Goal: Navigation & Orientation: Understand site structure

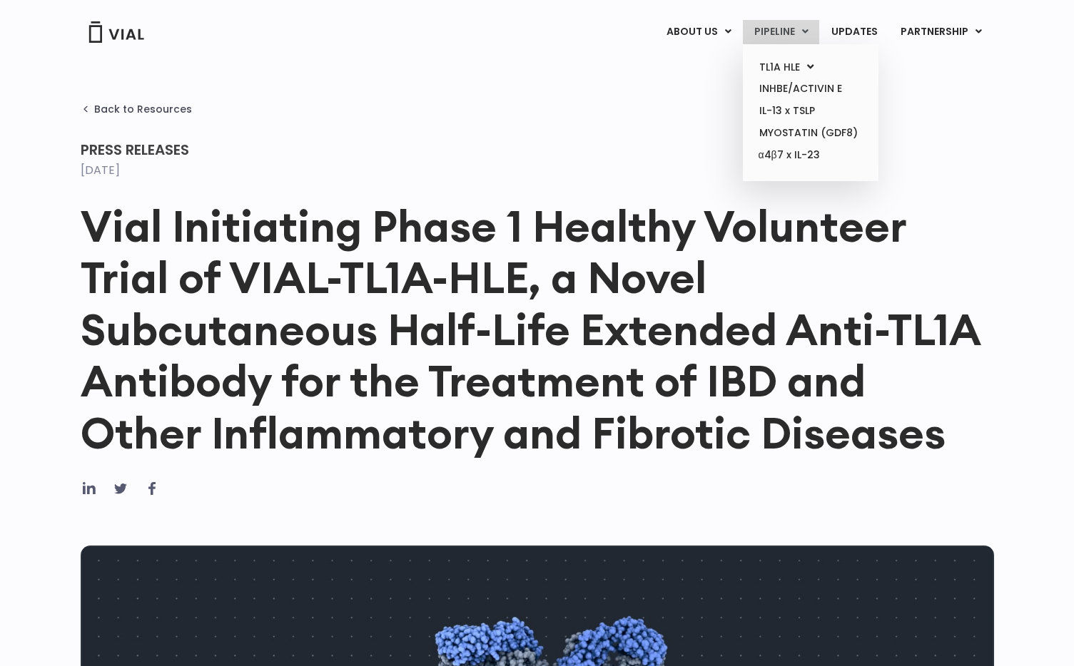
click at [778, 31] on link "PIPELINE" at bounding box center [781, 32] width 76 height 24
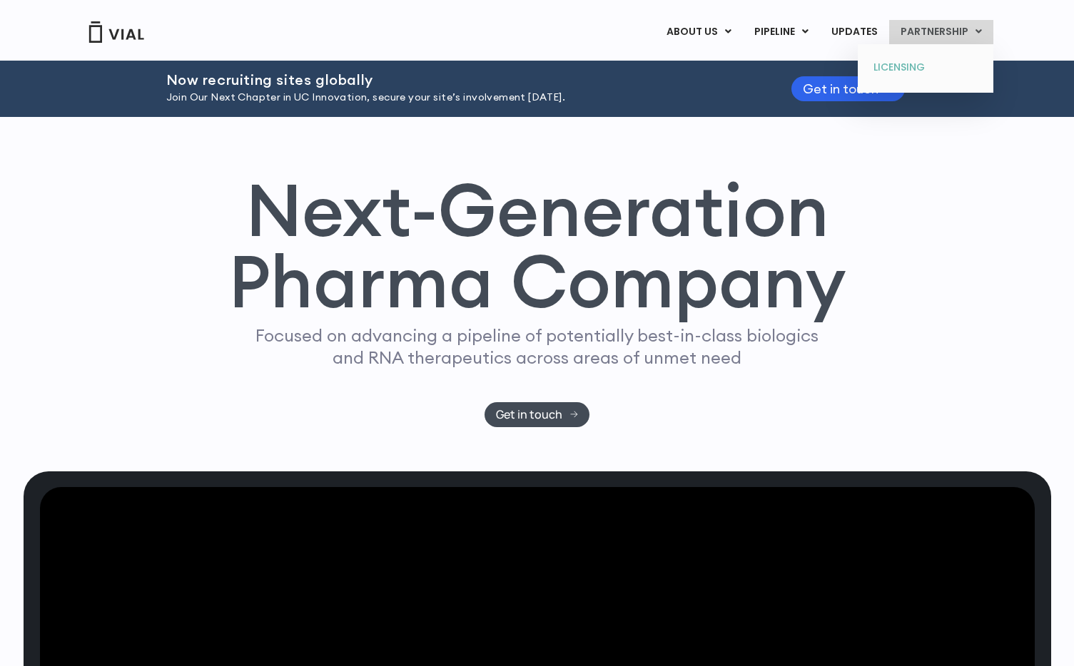
click at [907, 63] on link "LICENSING" at bounding box center [925, 67] width 125 height 23
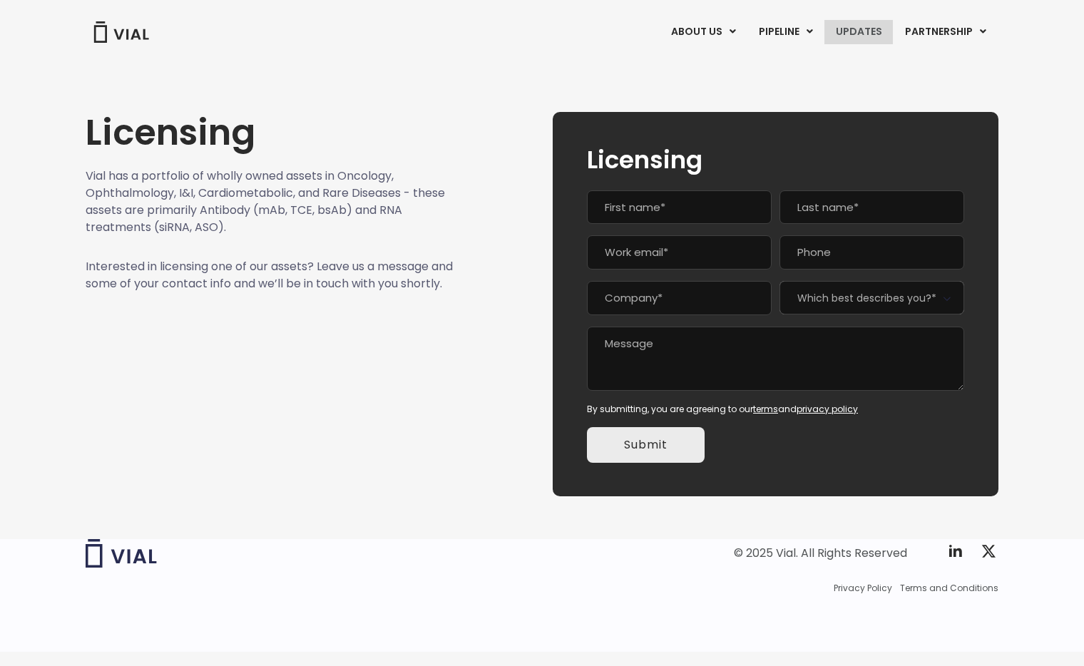
click at [855, 38] on link "UPDATES" at bounding box center [859, 32] width 68 height 24
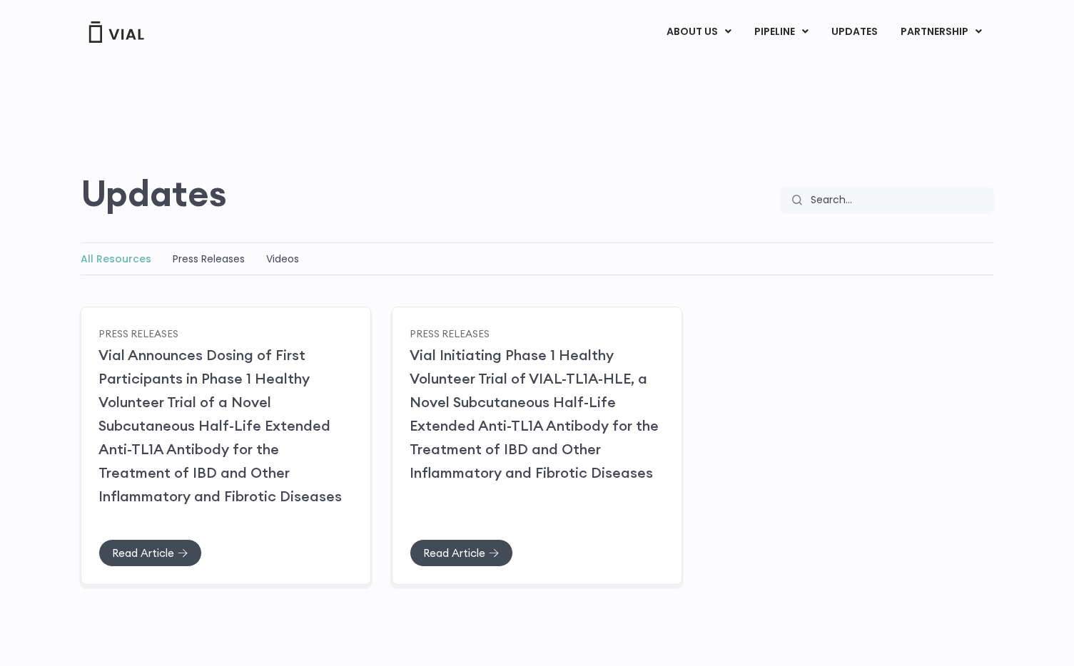
scroll to position [3, 0]
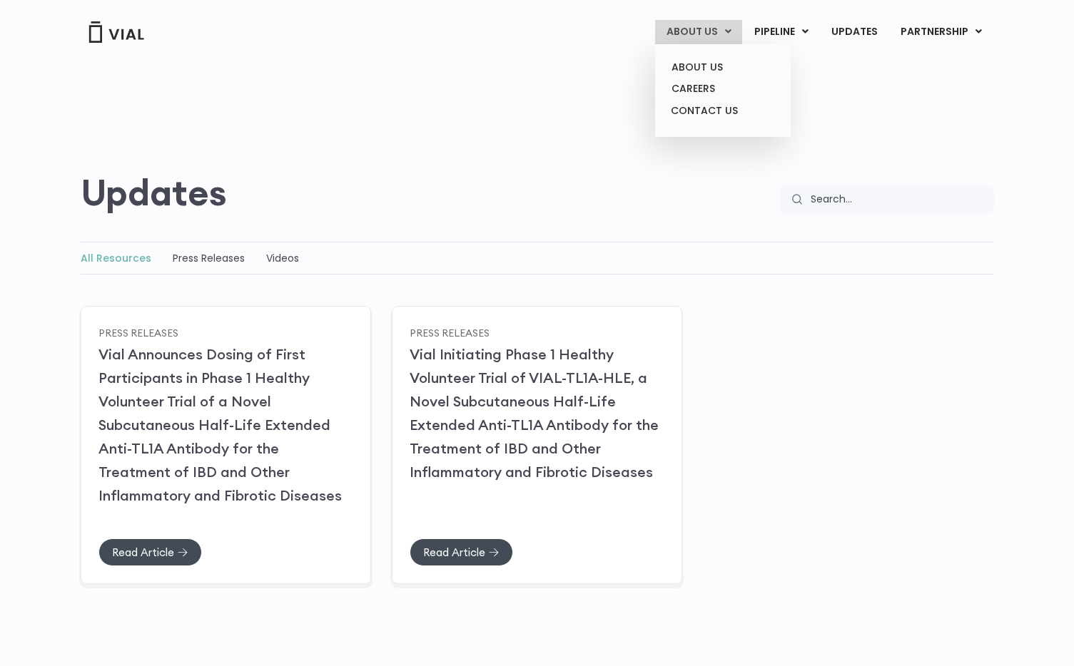
click at [720, 34] on link "ABOUT US" at bounding box center [698, 32] width 87 height 24
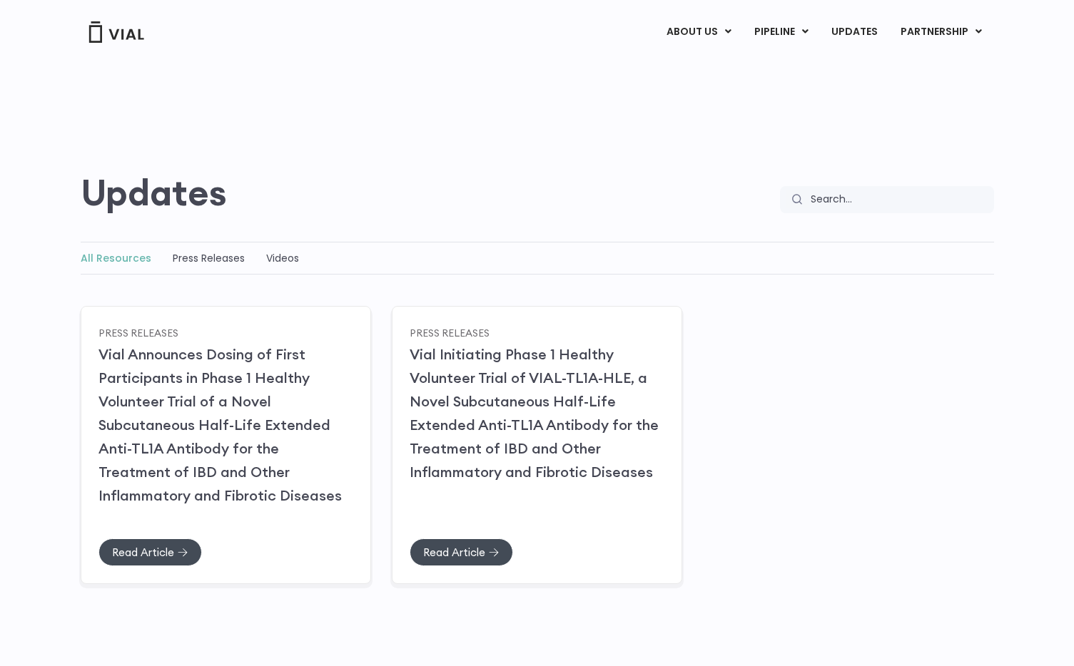
click at [136, 36] on img at bounding box center [116, 31] width 57 height 21
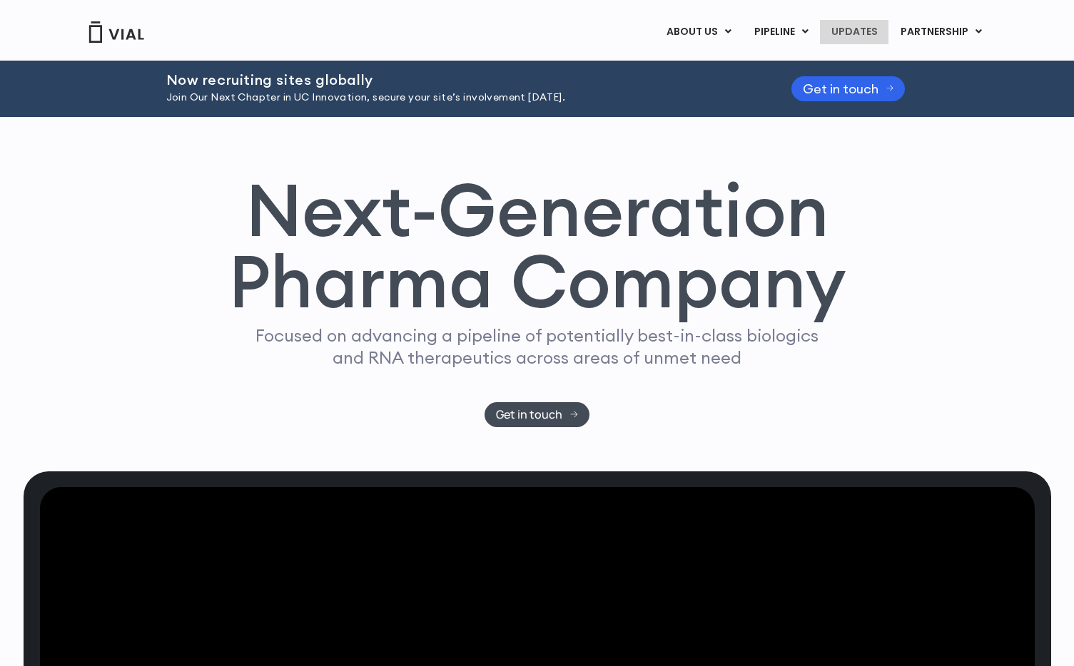
click at [842, 23] on link "UPDATES" at bounding box center [854, 32] width 68 height 24
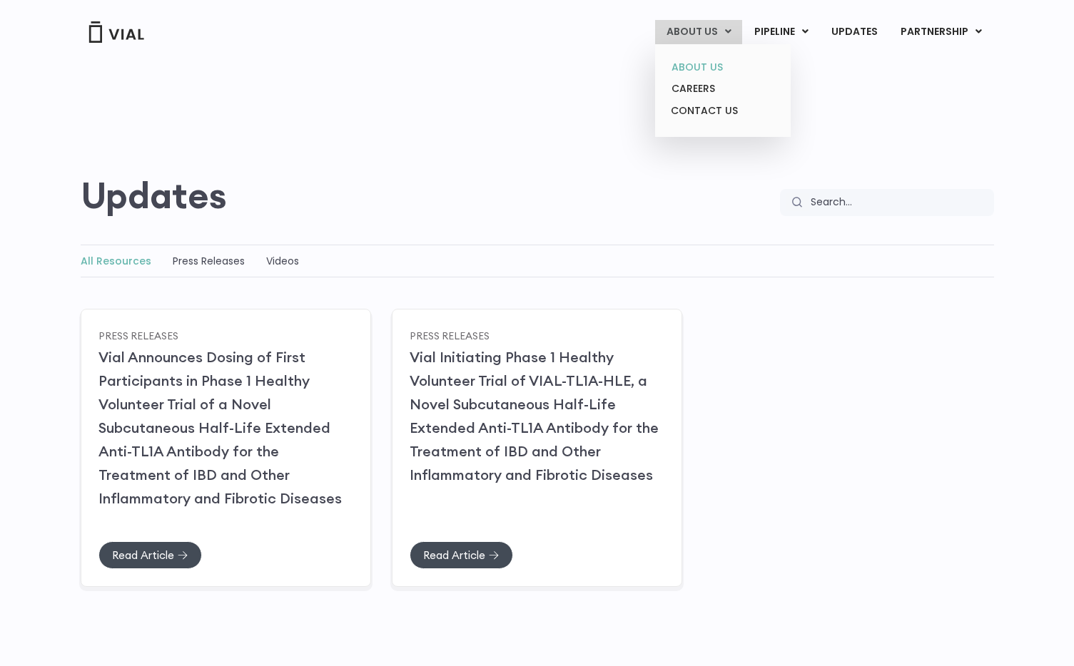
click at [694, 56] on link "ABOUT US" at bounding box center [722, 67] width 125 height 22
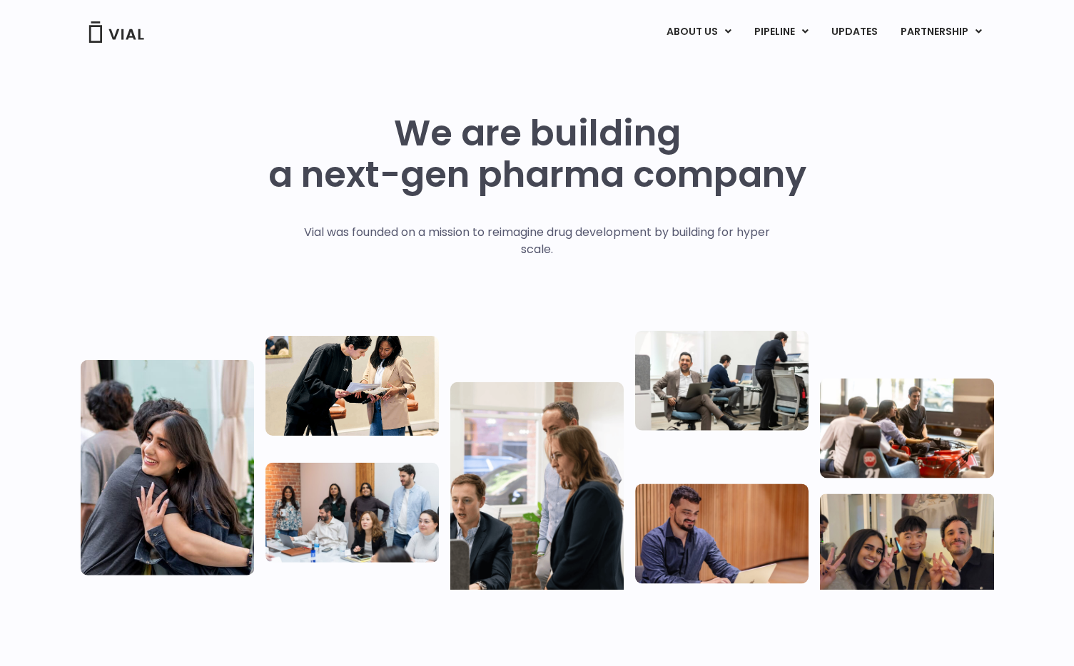
click at [113, 35] on img at bounding box center [116, 31] width 57 height 21
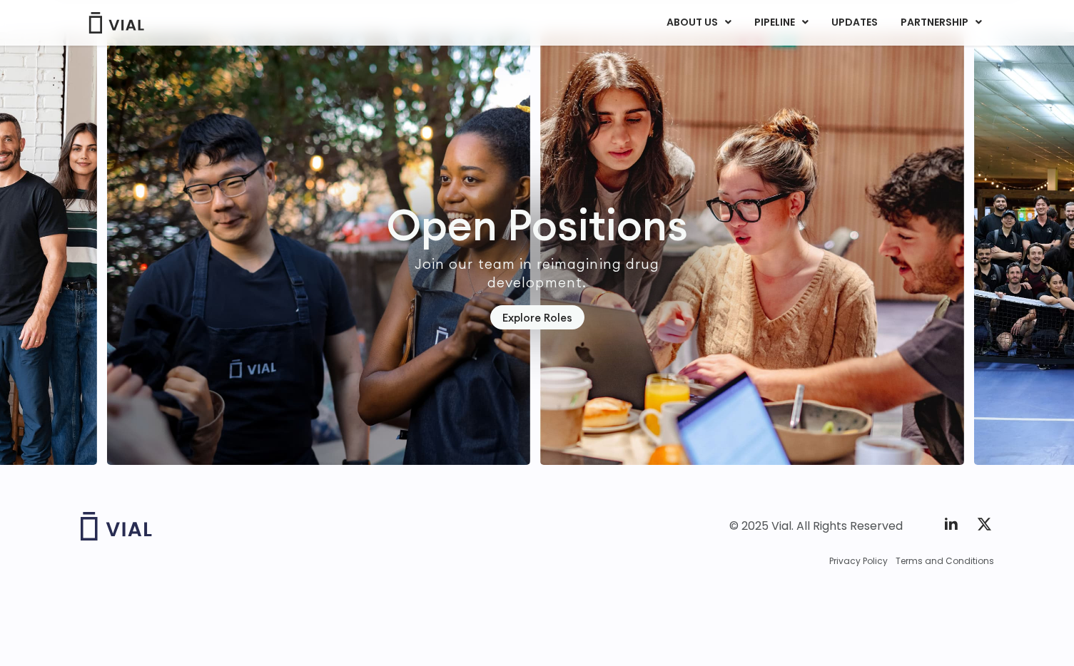
scroll to position [3979, 0]
